Goal: Submit feedback/report problem

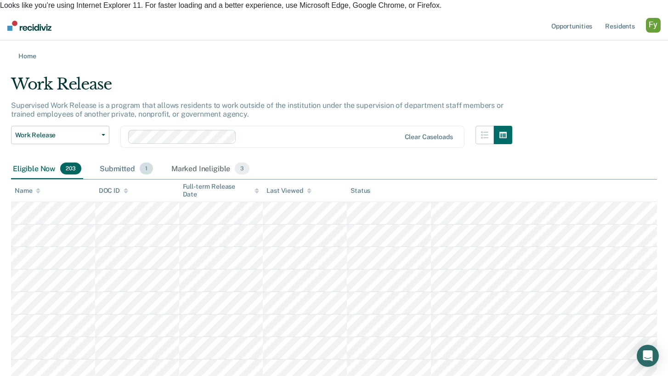
click at [119, 159] on div "Submitted 1" at bounding box center [126, 169] width 57 height 20
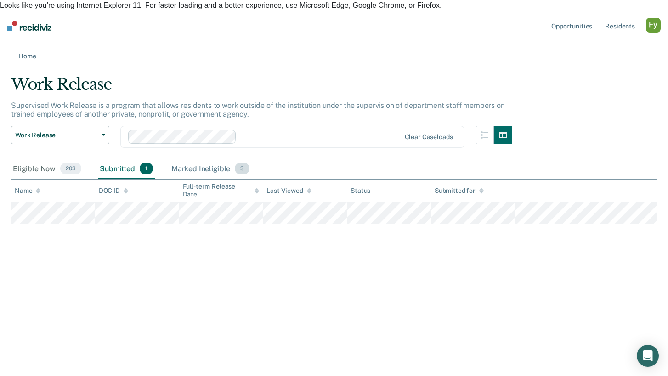
click at [195, 159] on div "Marked Ineligible 3" at bounding box center [211, 169] width 82 height 20
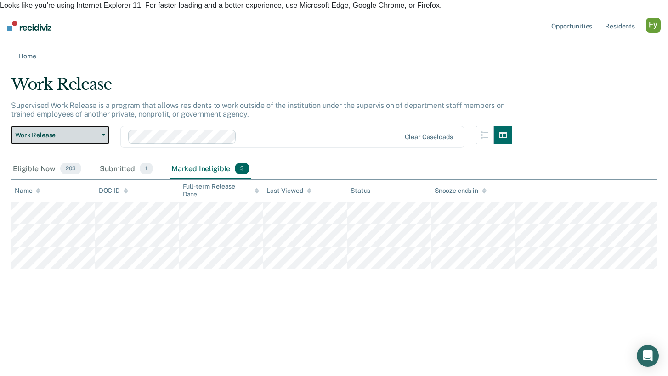
click at [85, 131] on span "Work Release" at bounding box center [56, 135] width 83 height 8
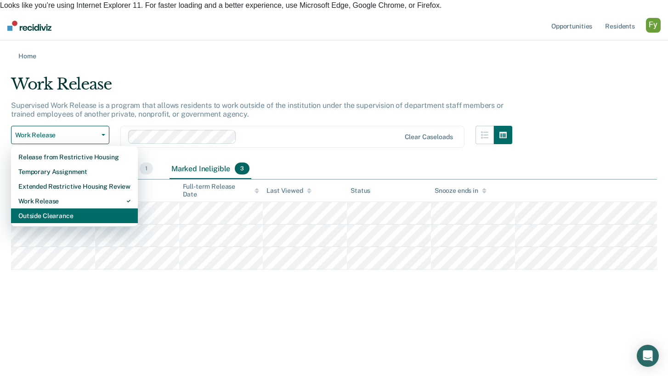
click at [79, 209] on div "Outside Clearance" at bounding box center [74, 216] width 112 height 15
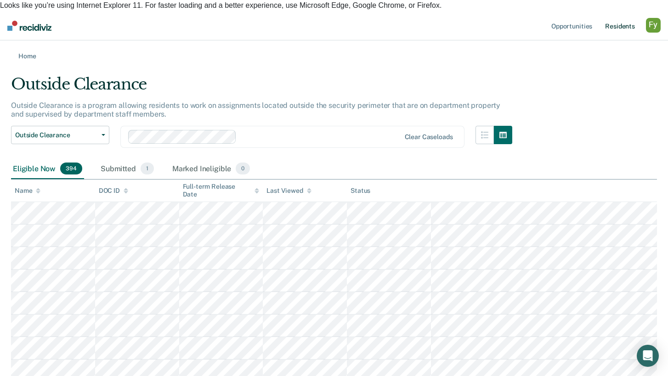
click at [617, 17] on link "Resident s" at bounding box center [620, 25] width 34 height 29
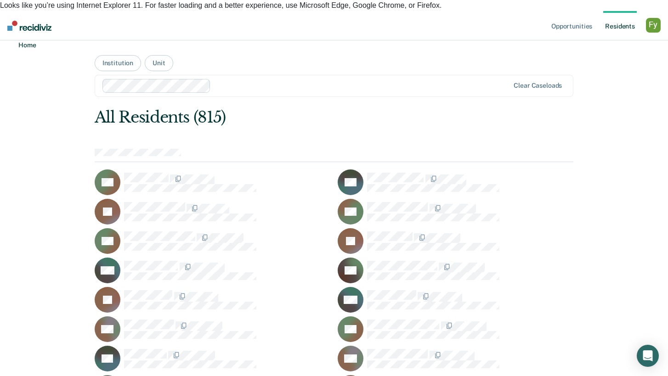
click at [34, 46] on link "Home" at bounding box center [23, 44] width 25 height 9
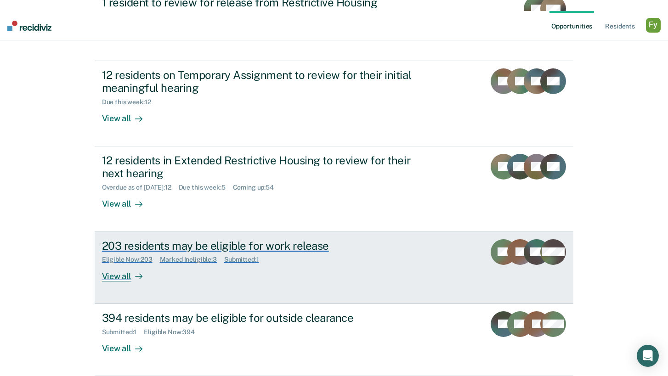
scroll to position [205, 0]
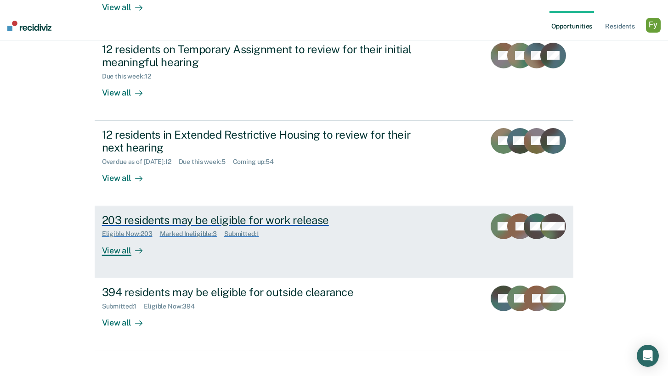
click at [168, 243] on div "203 residents may be eligible for work release Eligible Now : 203 Marked Inelig…" at bounding box center [274, 235] width 345 height 42
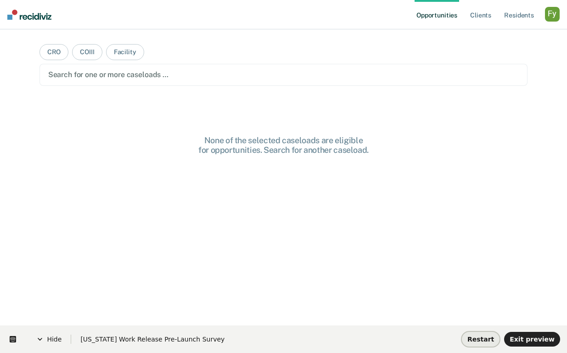
click at [479, 336] on span "Restart" at bounding box center [481, 339] width 27 height 7
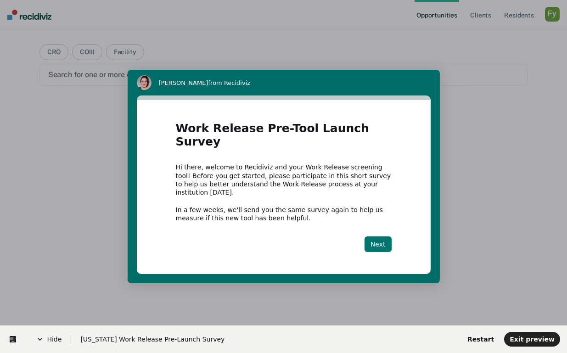
click at [378, 237] on button "Next" at bounding box center [378, 245] width 27 height 16
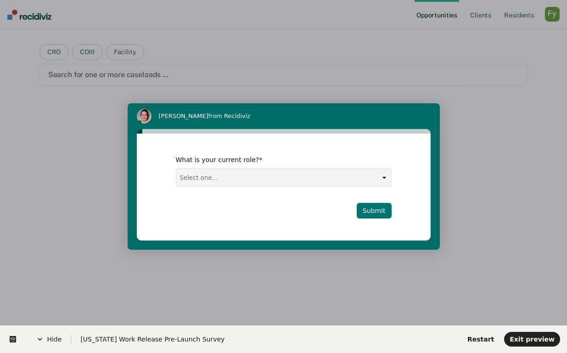
click at [377, 204] on button "Submit" at bounding box center [374, 211] width 35 height 16
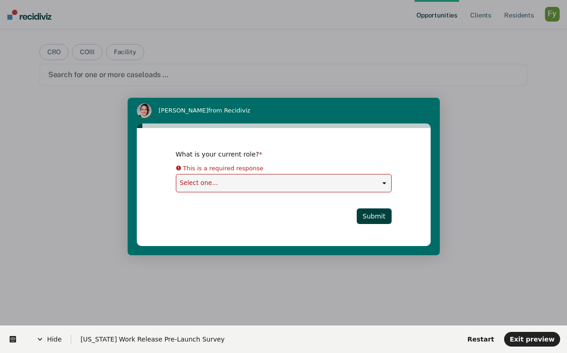
click at [362, 185] on select "Select one... Case Manager FUM Assistant [PERSON_NAME] [PERSON_NAME]" at bounding box center [283, 183] width 215 height 17
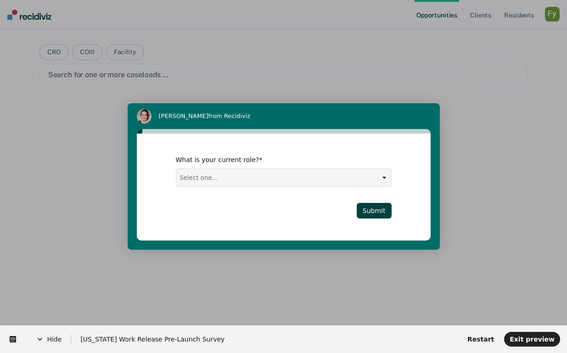
select select "Warden"
click at [370, 209] on button "Submit" at bounding box center [374, 211] width 35 height 16
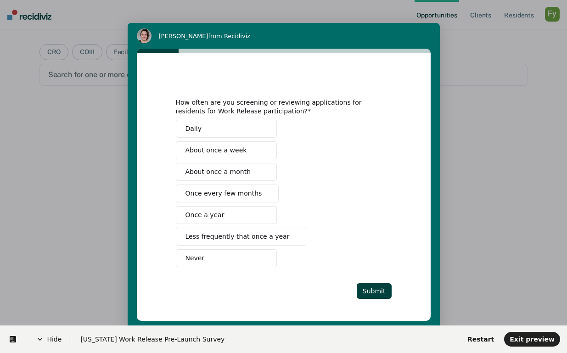
click at [260, 244] on button "Less frequently that once a year" at bounding box center [241, 237] width 131 height 18
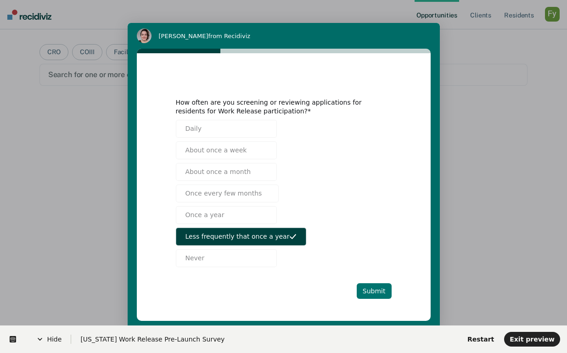
click at [379, 294] on button "Submit" at bounding box center [374, 291] width 35 height 16
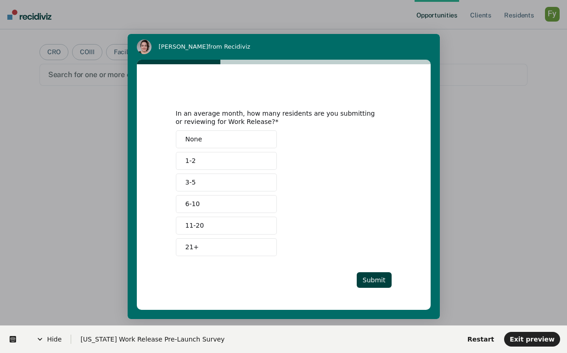
click at [257, 140] on button "None" at bounding box center [226, 139] width 101 height 18
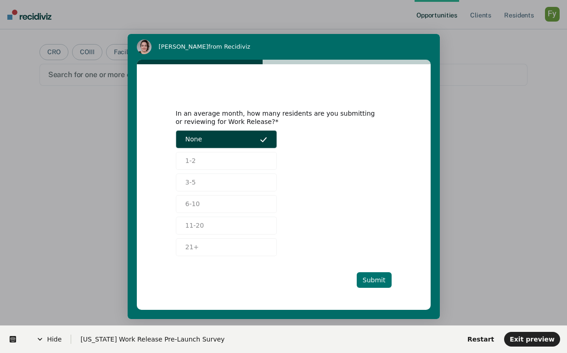
click at [379, 275] on button "Submit" at bounding box center [374, 280] width 35 height 16
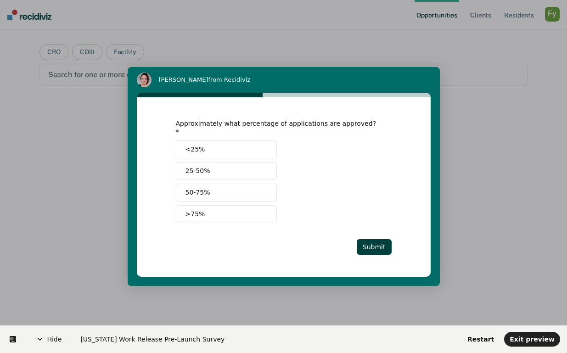
click at [269, 142] on button "<25%" at bounding box center [226, 150] width 101 height 18
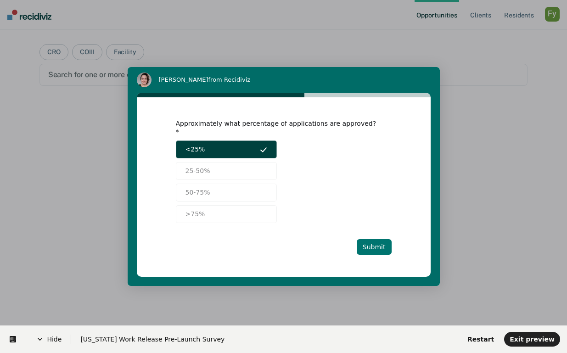
click at [373, 239] on button "Submit" at bounding box center [374, 247] width 35 height 16
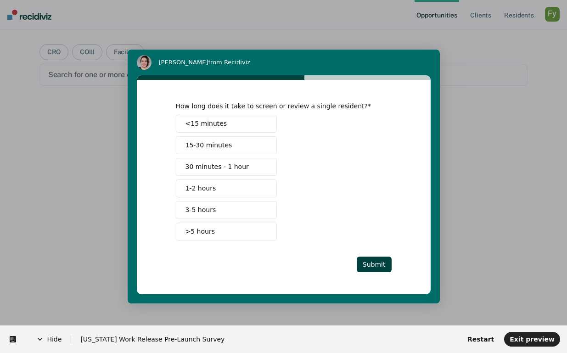
click at [257, 122] on button "<15 minutes" at bounding box center [226, 124] width 101 height 18
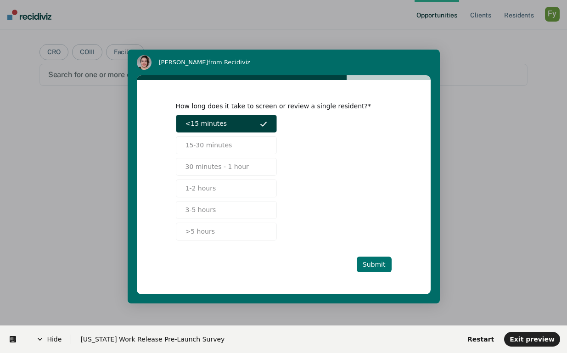
click at [369, 264] on button "Submit" at bounding box center [374, 265] width 35 height 16
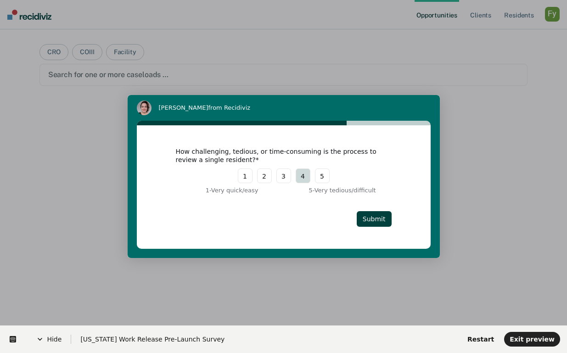
click at [309, 175] on button "4" at bounding box center [303, 176] width 15 height 15
click at [367, 219] on button "Submit" at bounding box center [374, 219] width 35 height 16
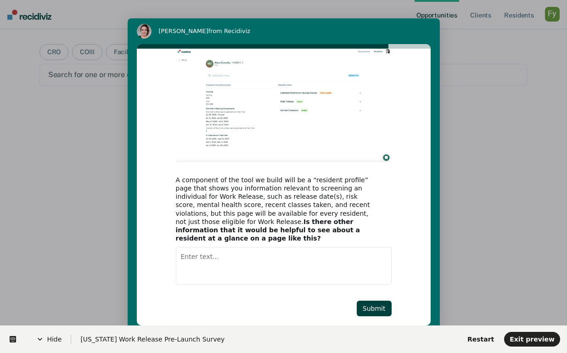
scroll to position [47, 0]
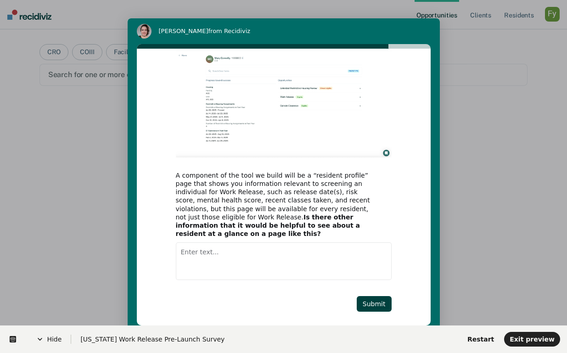
click at [312, 245] on textarea "Enter text..." at bounding box center [284, 262] width 216 height 38
type textarea "wut"
click at [373, 296] on button "Submit" at bounding box center [374, 304] width 35 height 16
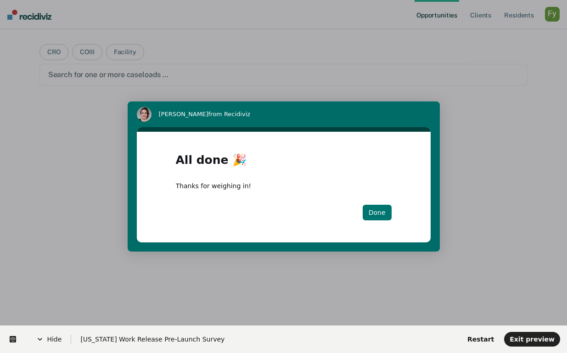
click at [383, 216] on button "Done" at bounding box center [377, 213] width 29 height 16
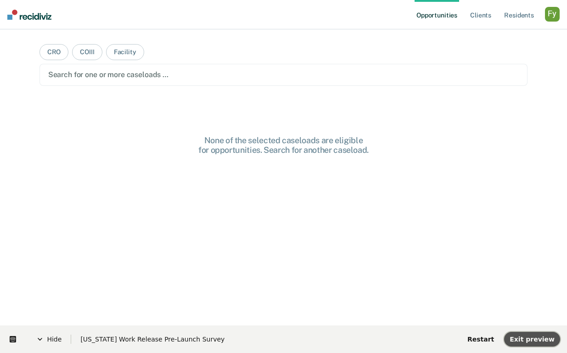
click at [534, 340] on span "Exit preview" at bounding box center [532, 339] width 45 height 7
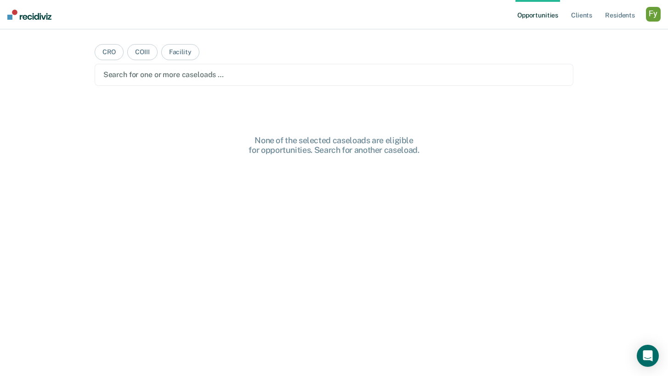
click at [650, 15] on div "button" at bounding box center [653, 14] width 15 height 15
click at [595, 36] on link "Profile" at bounding box center [616, 38] width 74 height 8
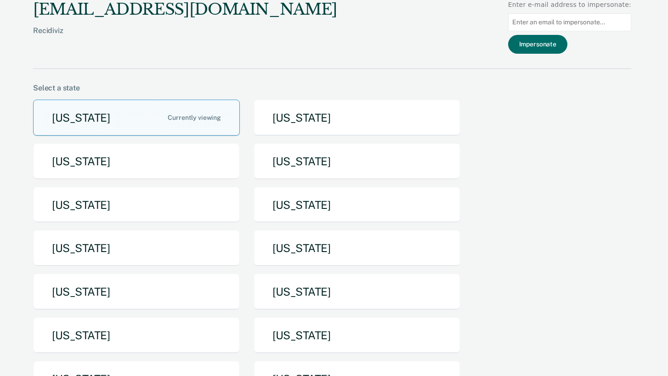
scroll to position [42, 0]
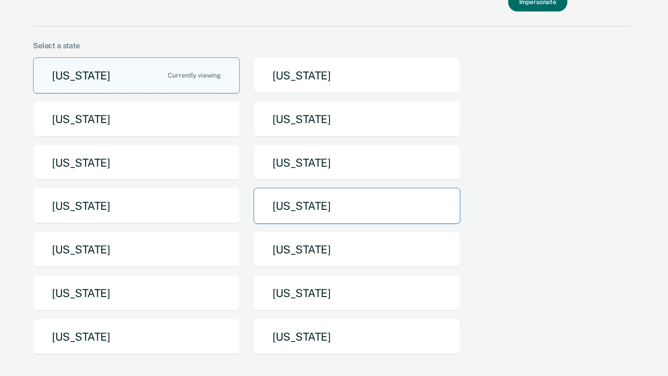
click at [285, 206] on button "Missouri" at bounding box center [357, 206] width 207 height 36
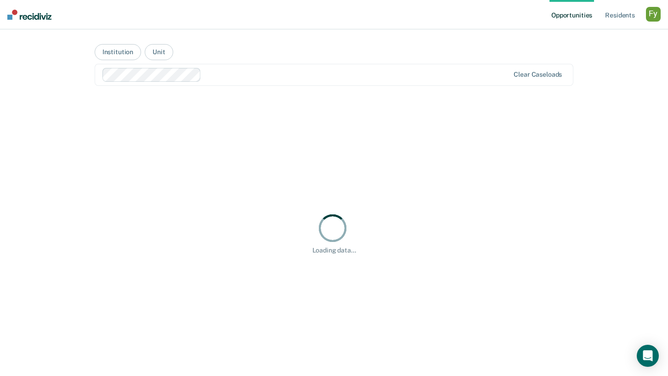
click at [55, 80] on div "Opportunities Resident s Profile How it works Go to System-Level Trends Log Out…" at bounding box center [334, 188] width 668 height 376
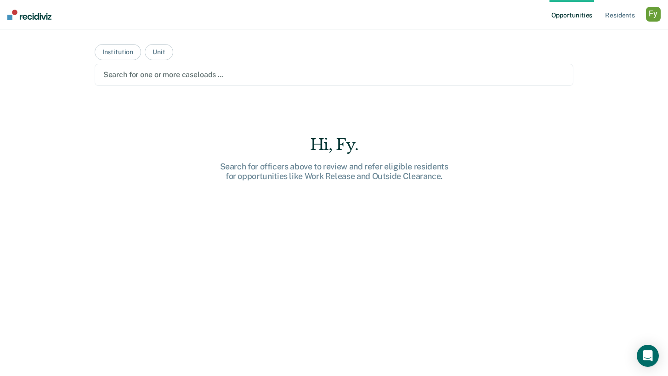
click at [186, 76] on div at bounding box center [334, 74] width 462 height 11
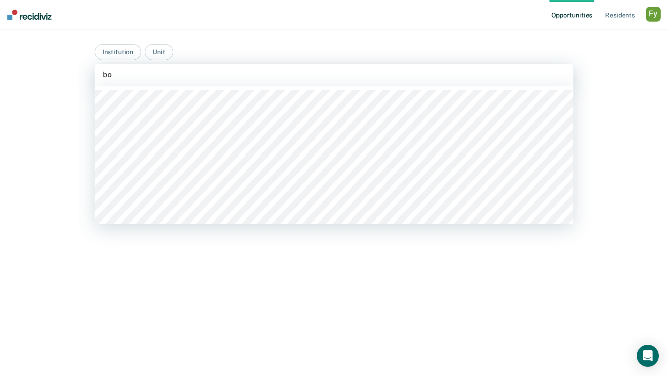
type input "boo"
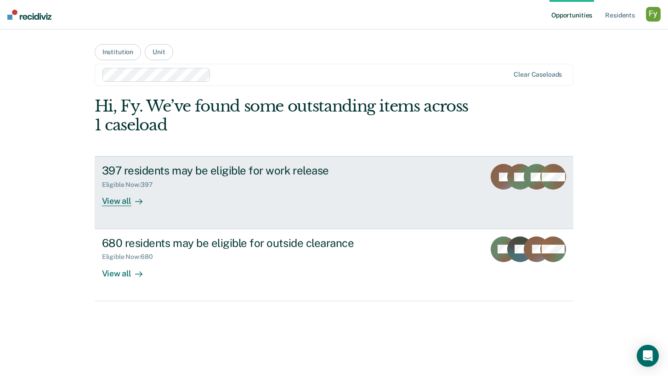
click at [248, 176] on div "397 residents may be eligible for work release" at bounding box center [263, 170] width 323 height 13
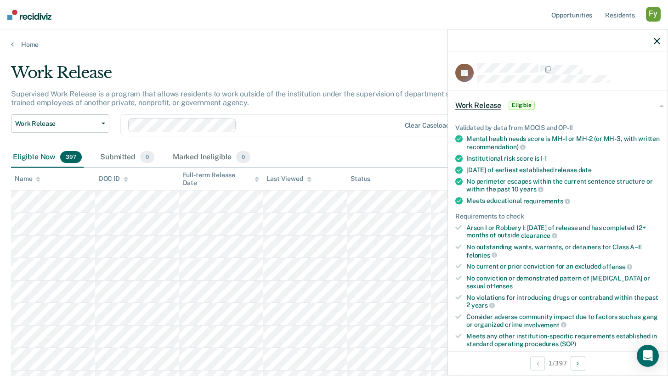
click at [657, 41] on icon "button" at bounding box center [657, 41] width 6 height 6
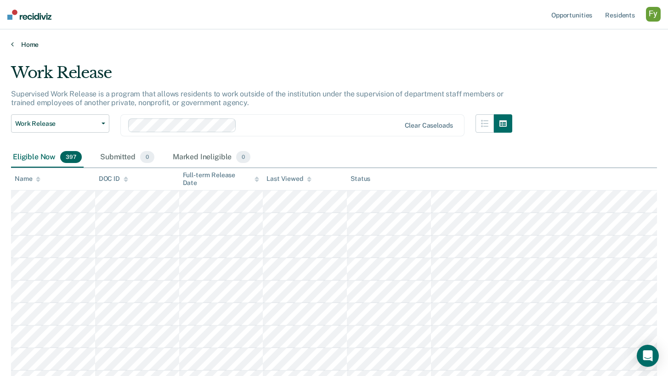
click at [34, 45] on link "Home" at bounding box center [334, 44] width 646 height 8
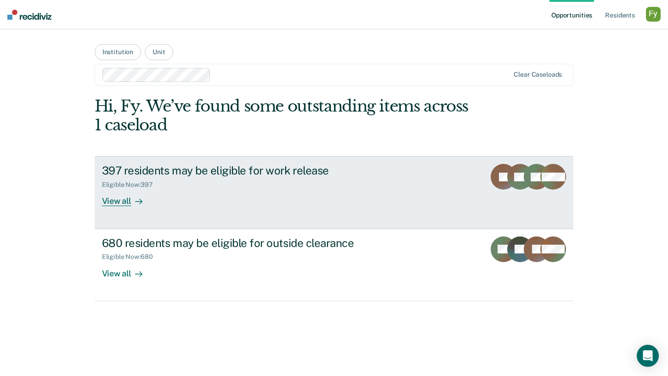
click at [220, 181] on div "Eligible Now : 397" at bounding box center [263, 182] width 323 height 11
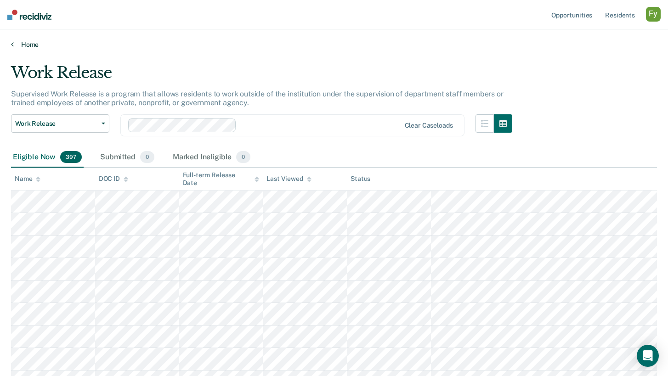
click at [17, 43] on link "Home" at bounding box center [334, 44] width 646 height 8
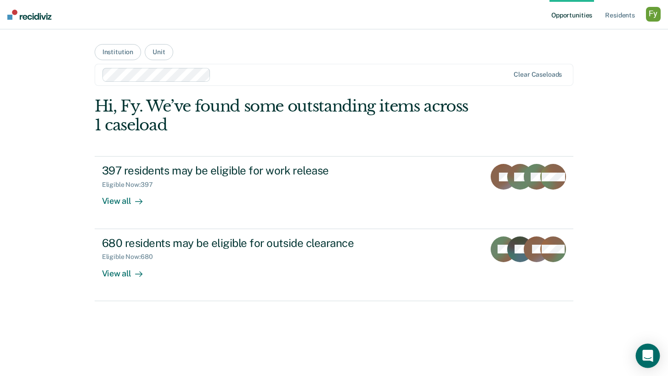
click at [651, 355] on icon "Open Intercom Messenger" at bounding box center [647, 356] width 11 height 12
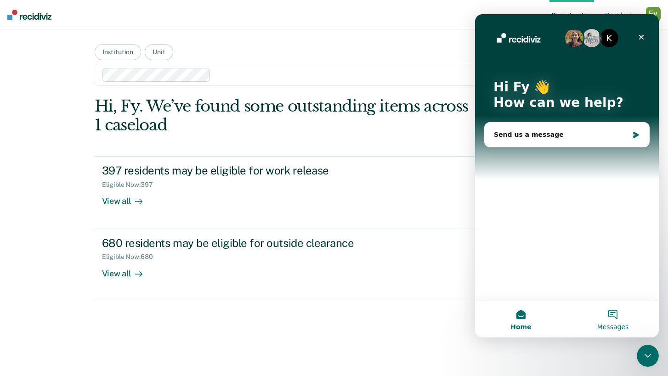
click at [613, 311] on button "Messages" at bounding box center [613, 319] width 92 height 37
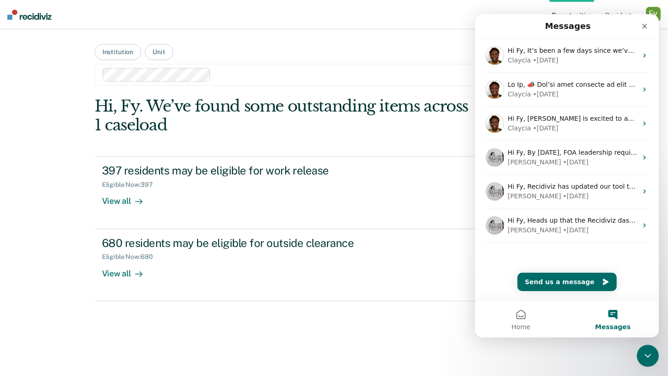
click at [614, 317] on button "Messages" at bounding box center [613, 319] width 92 height 37
click at [534, 308] on button "Home" at bounding box center [521, 319] width 92 height 37
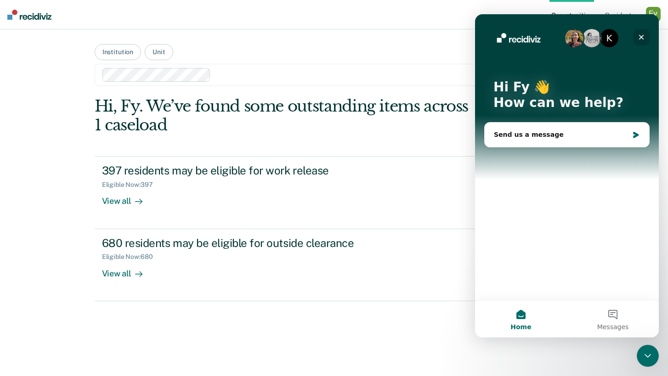
click at [641, 39] on icon "Close" at bounding box center [641, 37] width 7 height 7
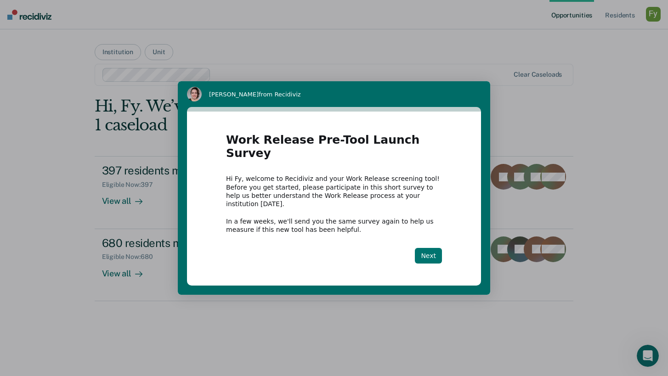
click at [432, 248] on button "Next" at bounding box center [428, 256] width 27 height 16
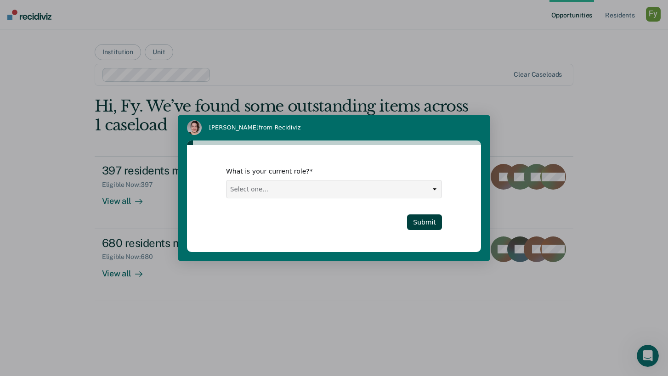
click at [350, 195] on select "Select one... Case Manager FUM Assistant [PERSON_NAME] [PERSON_NAME]" at bounding box center [333, 189] width 215 height 17
select select "FUM"
click at [412, 220] on button "Submit" at bounding box center [424, 223] width 35 height 16
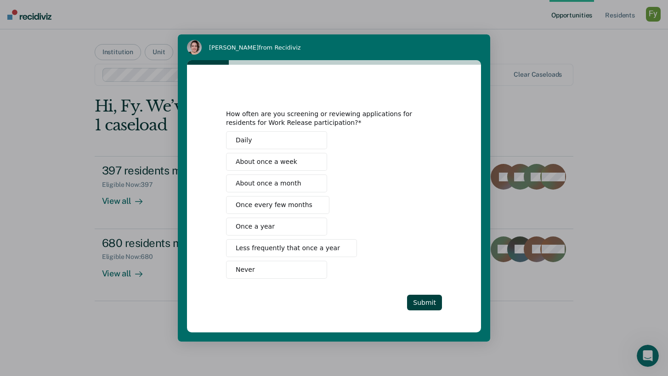
click at [283, 143] on button "Daily" at bounding box center [276, 140] width 101 height 18
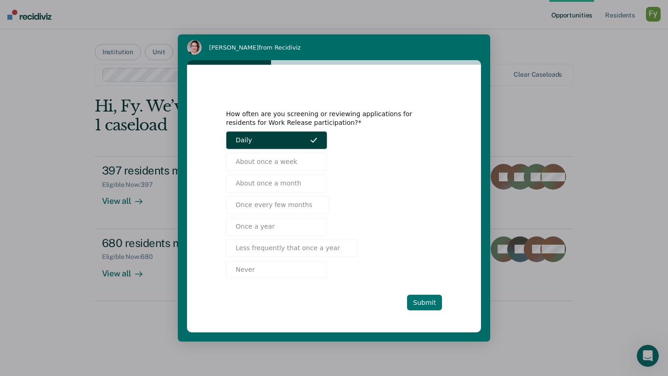
click at [428, 302] on button "Submit" at bounding box center [424, 303] width 35 height 16
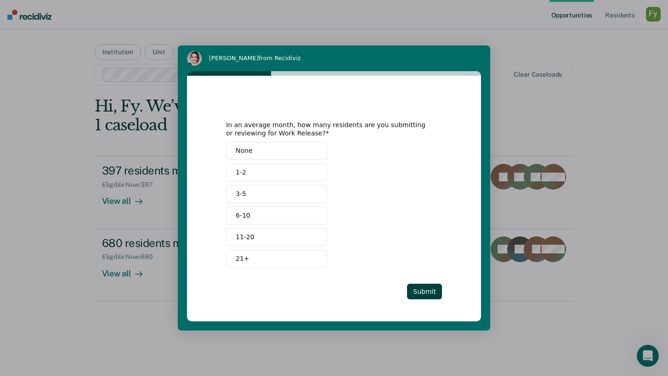
click at [277, 261] on button "21+" at bounding box center [276, 259] width 101 height 18
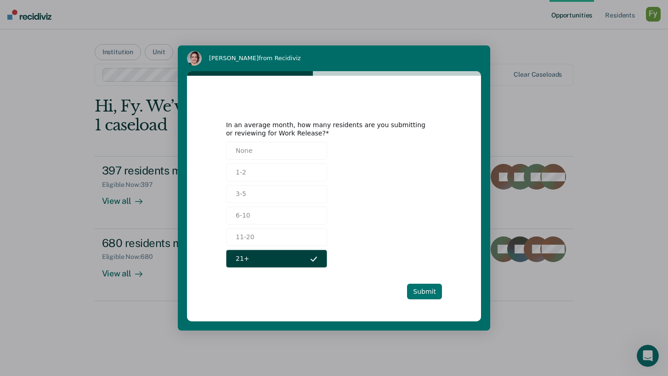
click at [419, 289] on button "Submit" at bounding box center [424, 292] width 35 height 16
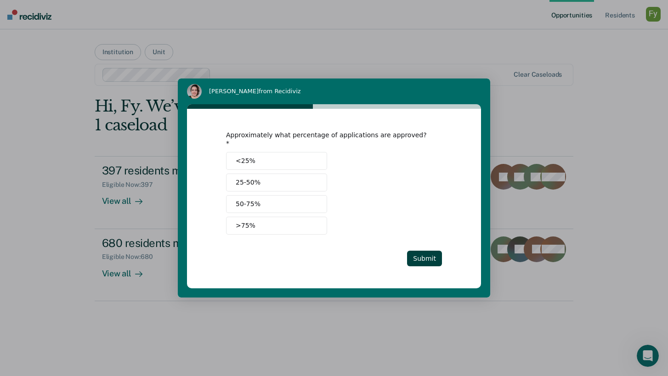
click at [310, 229] on button ">75%" at bounding box center [276, 226] width 101 height 18
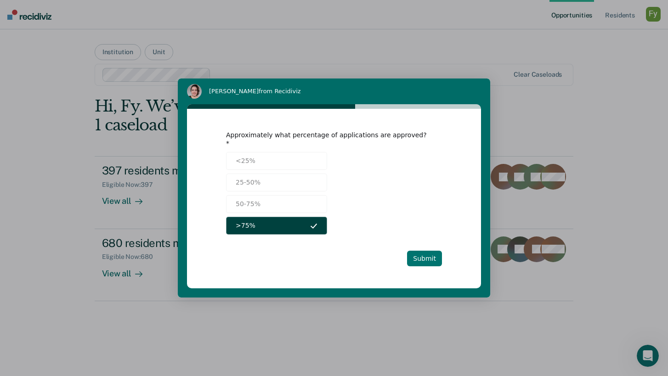
click at [424, 254] on button "Submit" at bounding box center [424, 259] width 35 height 16
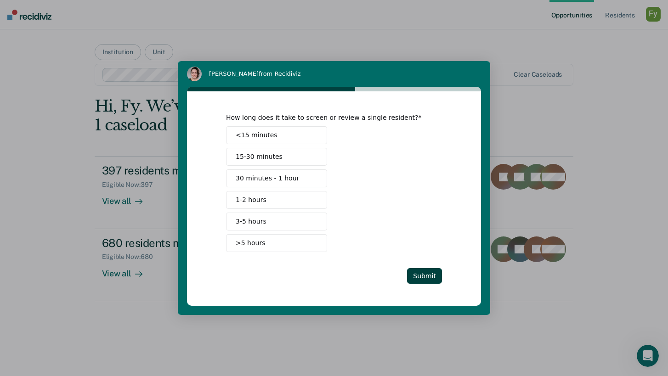
click at [281, 249] on button ">5 hours" at bounding box center [276, 243] width 101 height 18
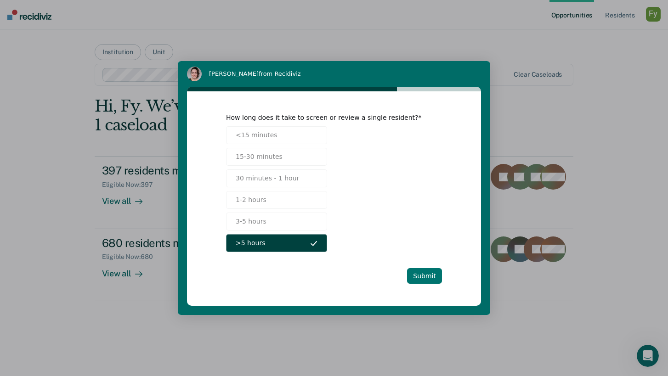
click at [421, 274] on button "Submit" at bounding box center [424, 276] width 35 height 16
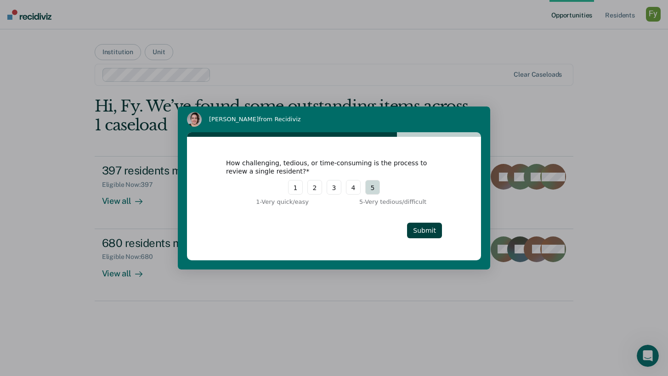
click at [379, 188] on button "5" at bounding box center [372, 187] width 15 height 15
click at [428, 230] on button "Submit" at bounding box center [424, 231] width 35 height 16
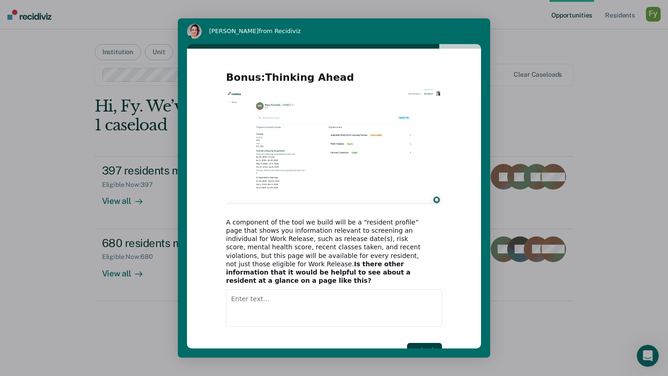
click at [303, 302] on textarea "Enter text..." at bounding box center [334, 308] width 216 height 38
type textarea "rar"
click at [419, 343] on button "Submit" at bounding box center [424, 351] width 35 height 16
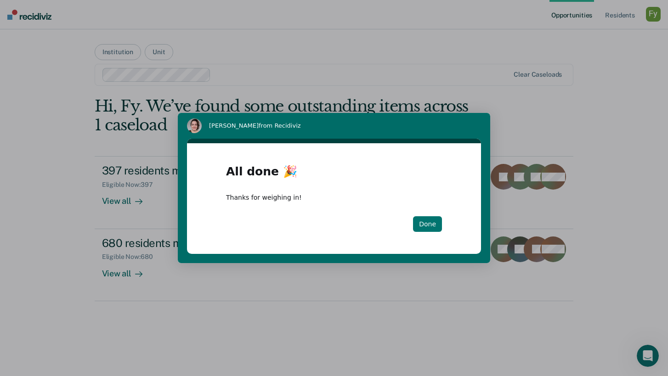
click at [429, 222] on button "Done" at bounding box center [427, 224] width 29 height 16
